Goal: Task Accomplishment & Management: Manage account settings

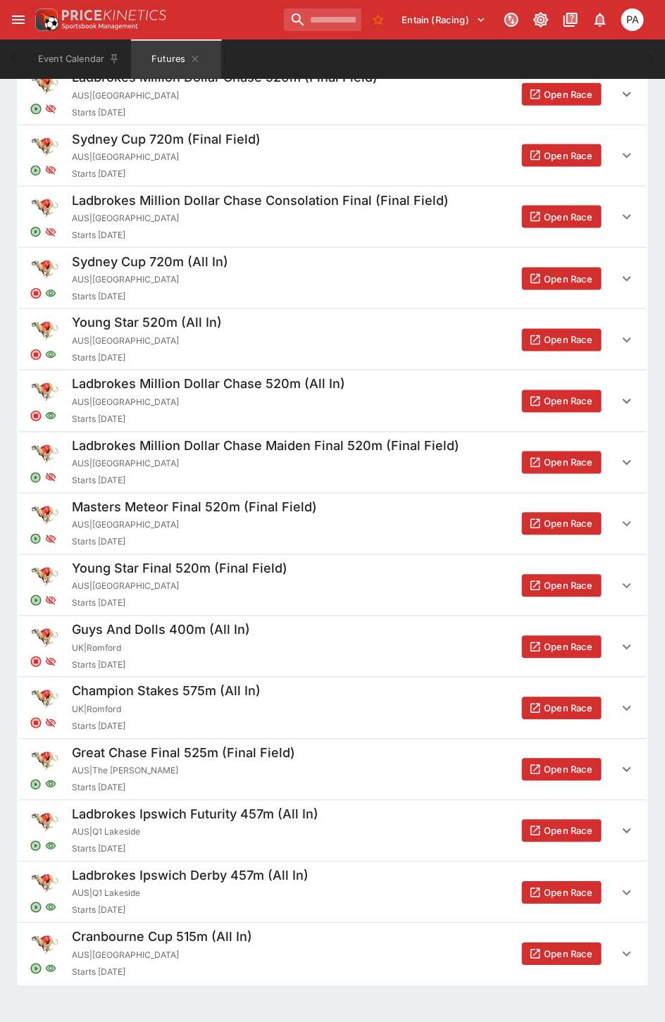
scroll to position [463, 0]
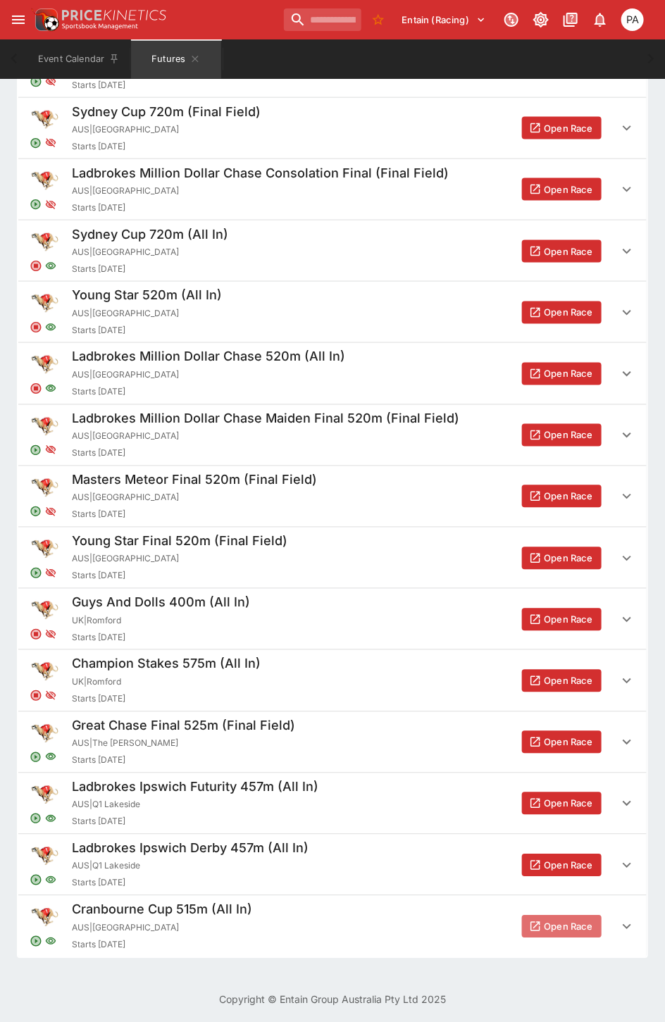
click at [554, 921] on button "Open Race" at bounding box center [562, 927] width 80 height 23
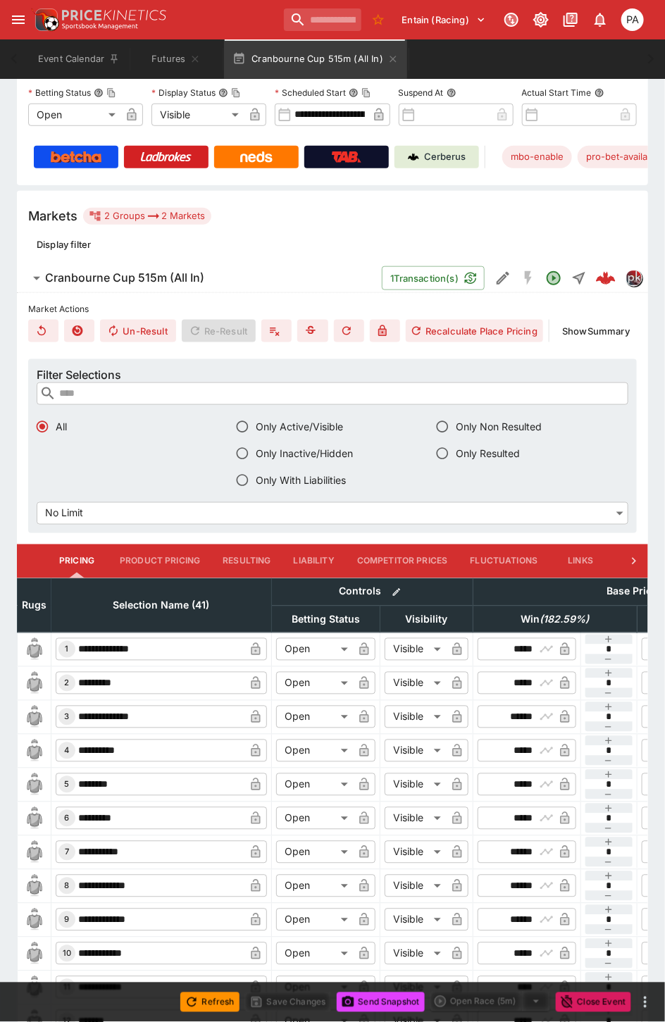
scroll to position [547, 0]
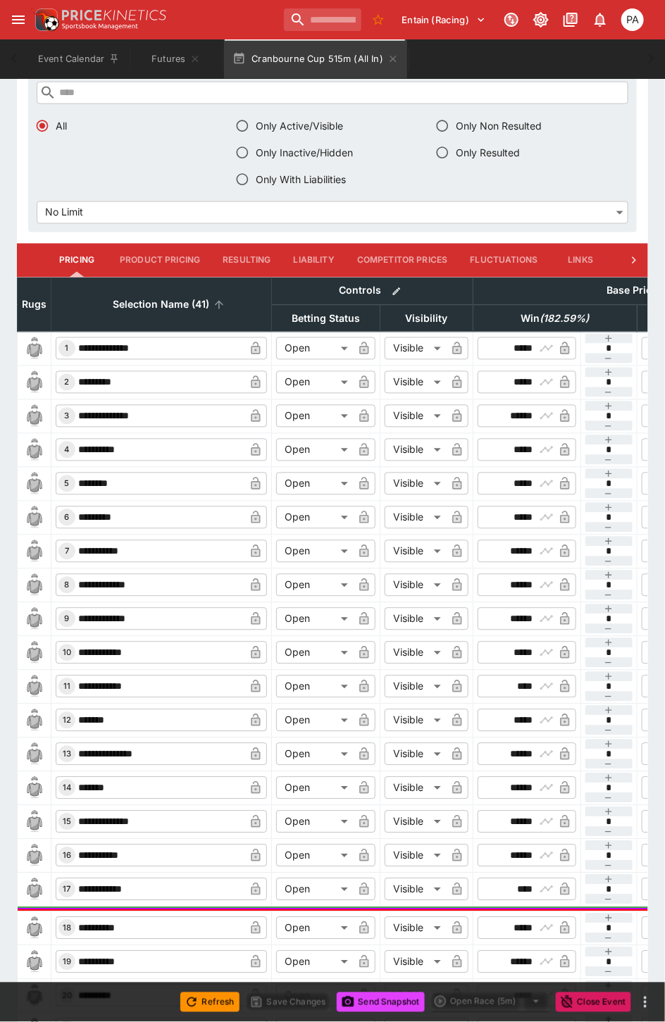
click at [172, 306] on span "Selection Name (41)" at bounding box center [161, 304] width 127 height 17
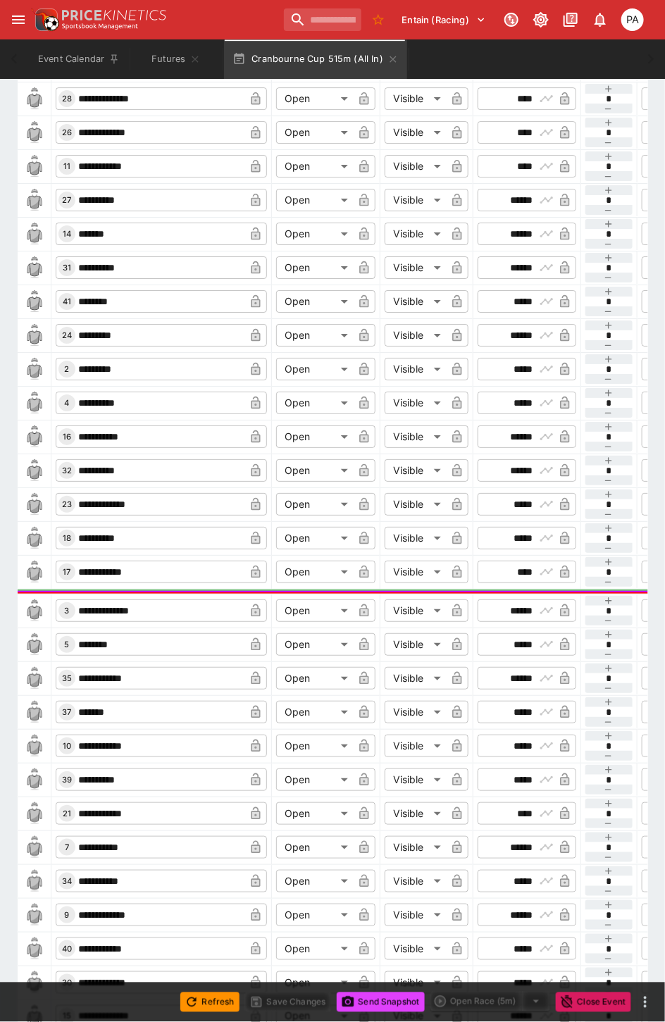
scroll to position [1236, 0]
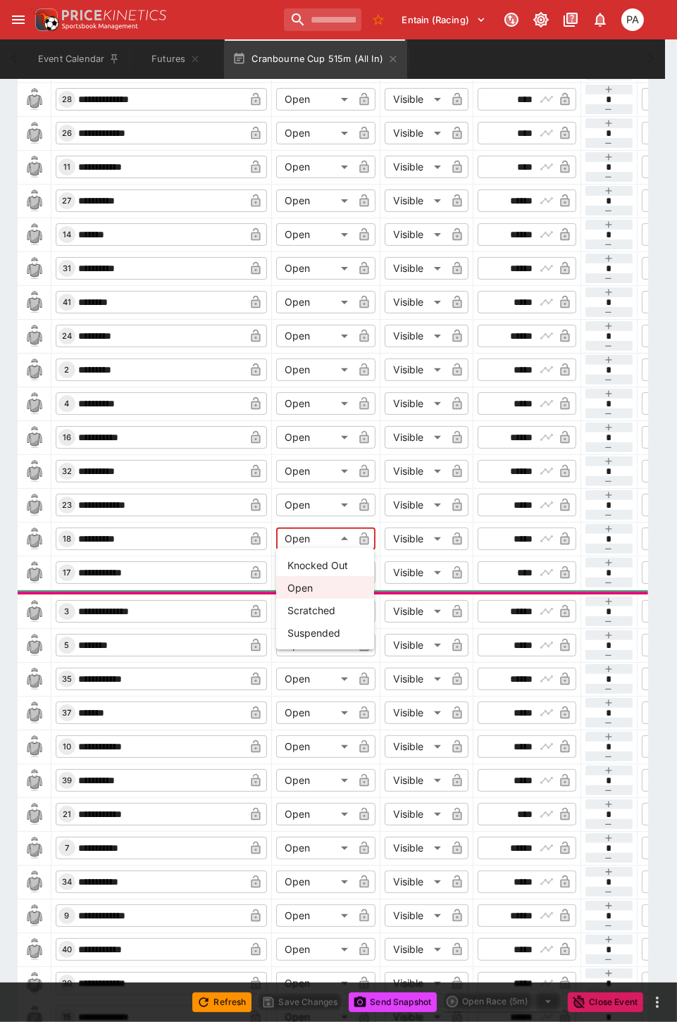
click at [310, 561] on li "Knocked Out" at bounding box center [325, 565] width 98 height 23
type input "**********"
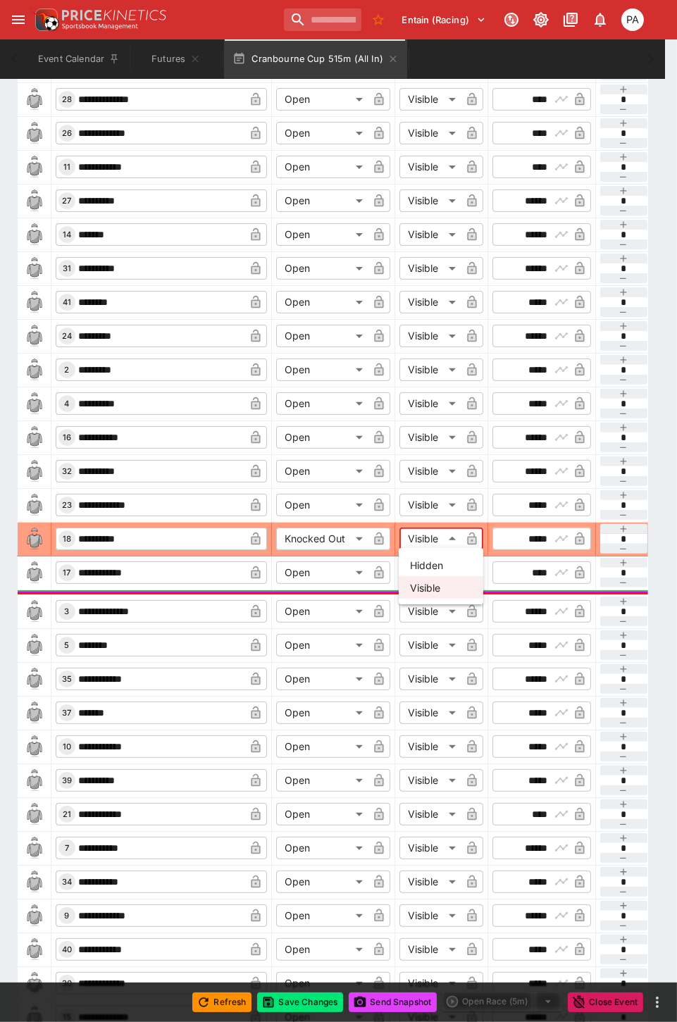
click at [428, 562] on li "Hidden" at bounding box center [441, 565] width 85 height 23
type input "******"
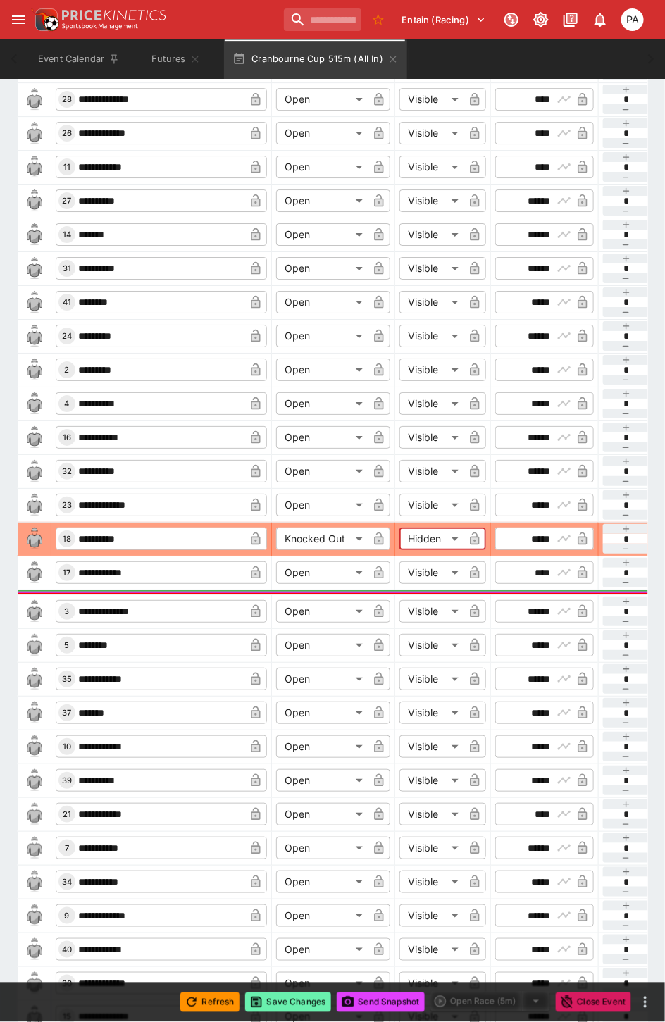
click at [287, 998] on button "Save Changes" at bounding box center [288, 1002] width 86 height 20
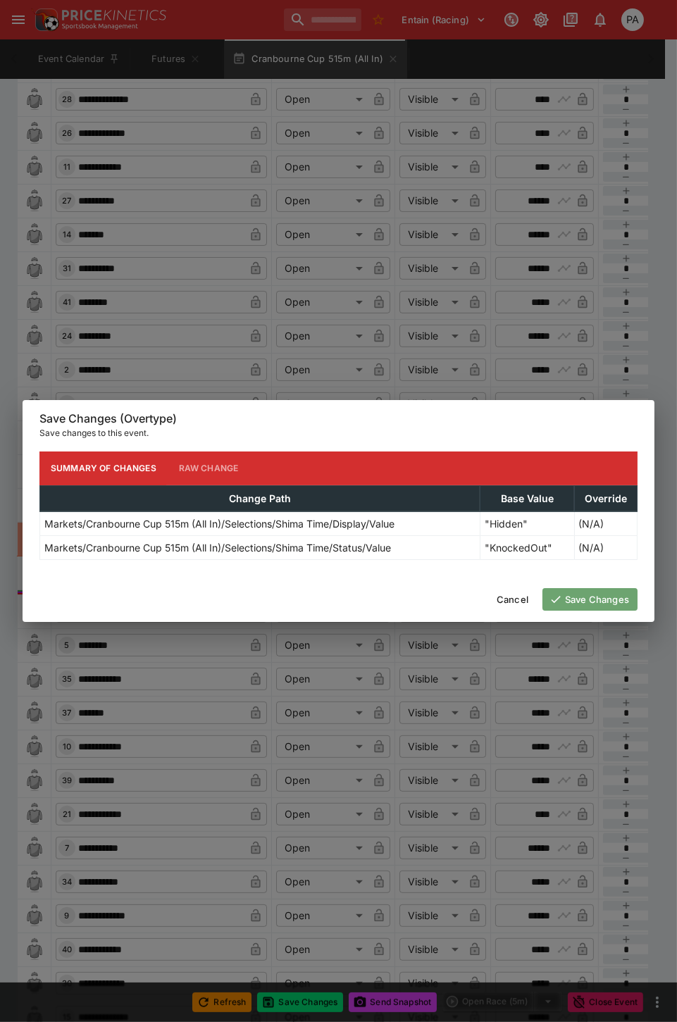
click at [600, 602] on button "Save Changes" at bounding box center [589, 599] width 95 height 23
